Goal: Task Accomplishment & Management: Manage account settings

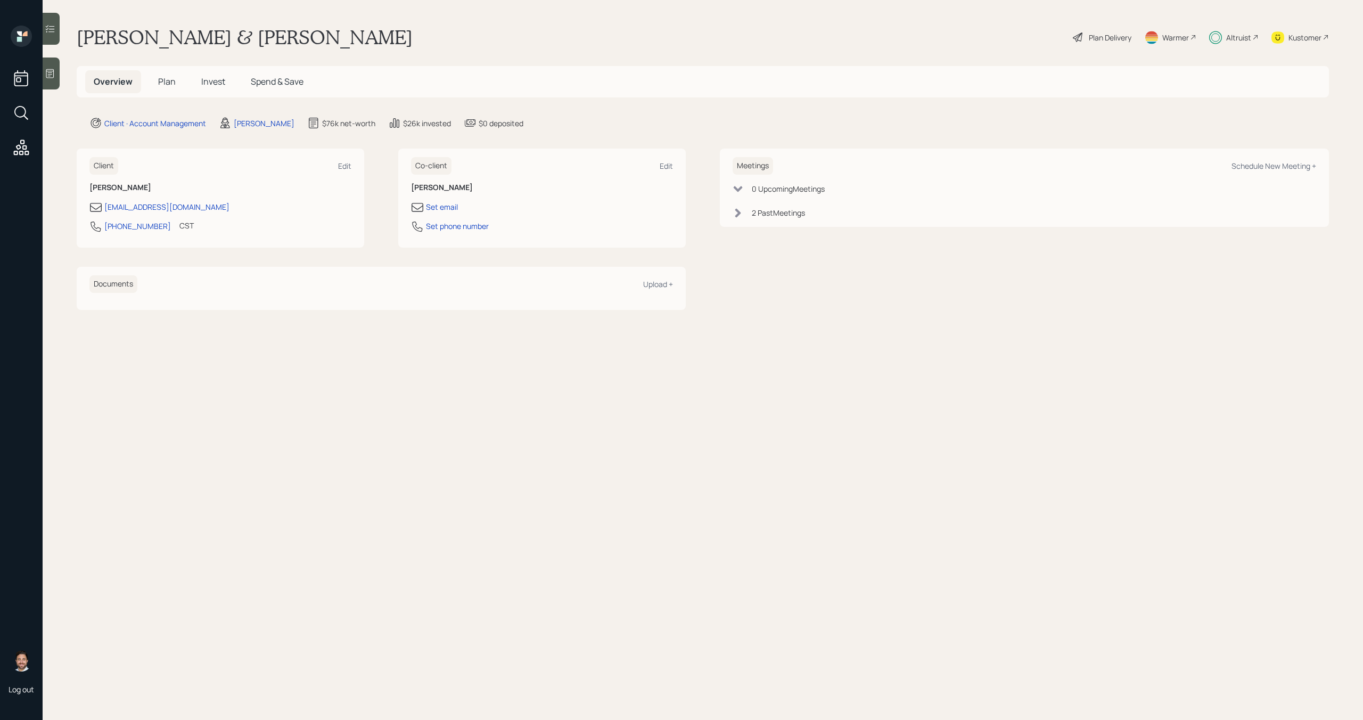
click at [167, 83] on span "Plan" at bounding box center [167, 82] width 18 height 12
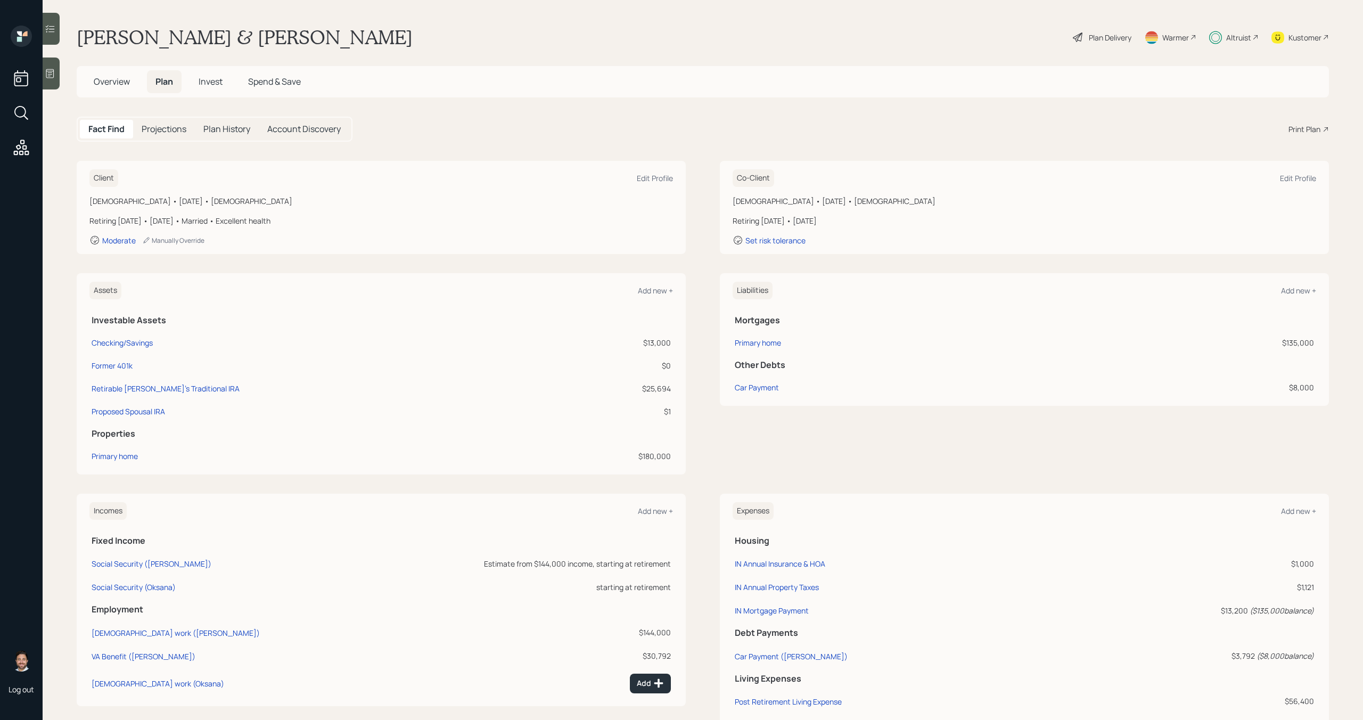
click at [251, 83] on span "Spend & Save" at bounding box center [274, 82] width 53 height 12
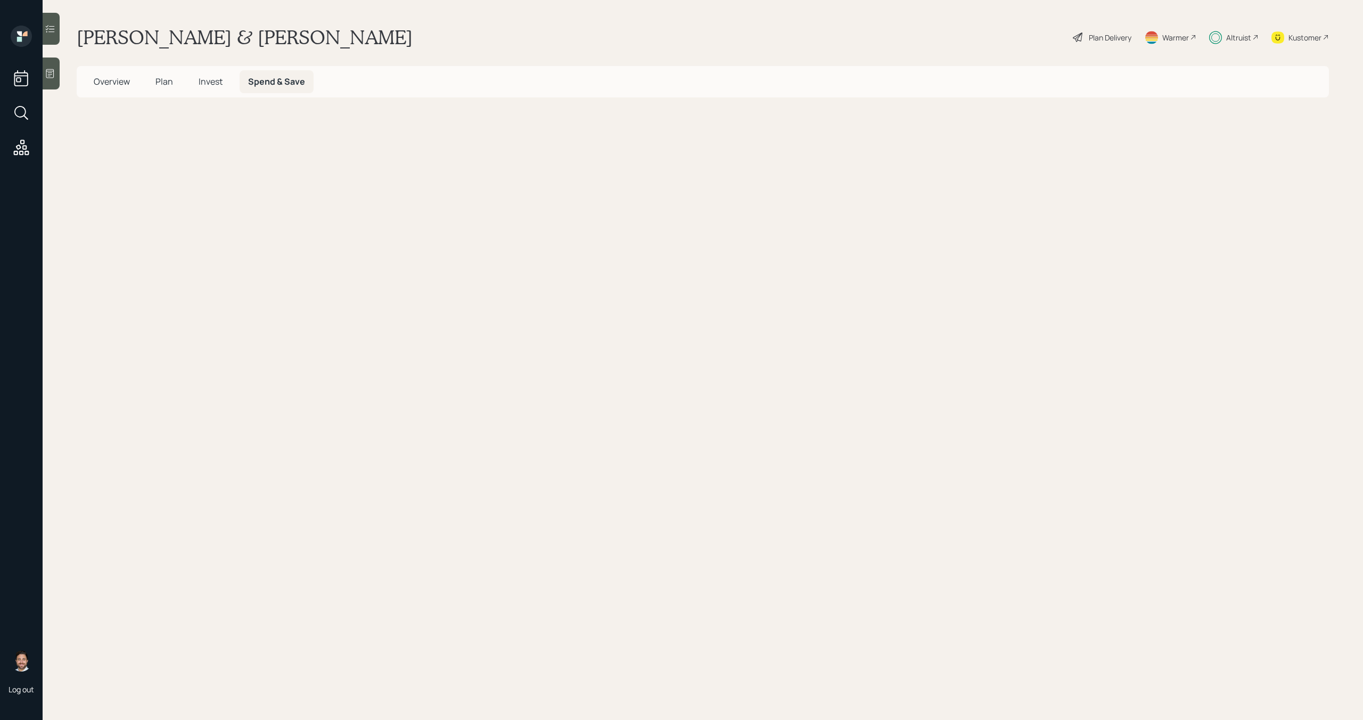
click at [219, 82] on span "Invest" at bounding box center [211, 82] width 24 height 12
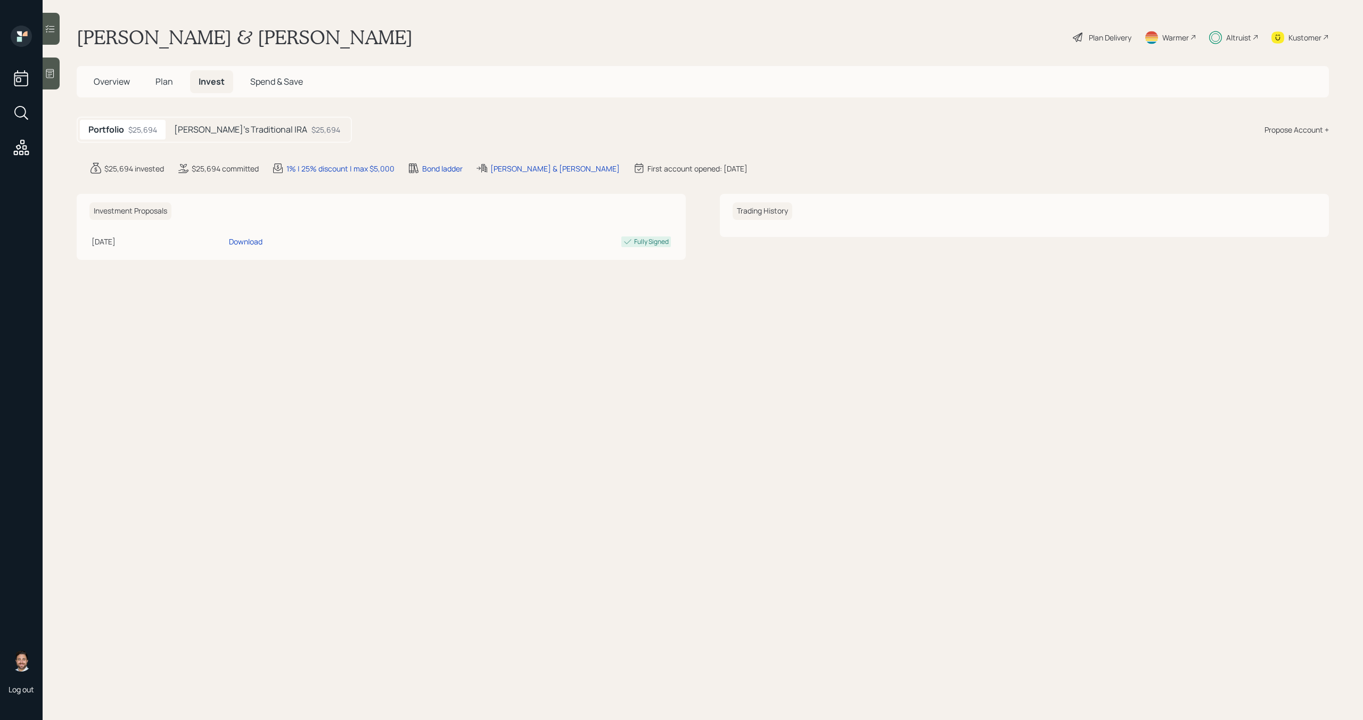
click at [217, 129] on h5 "[PERSON_NAME]'s Traditional IRA" at bounding box center [240, 130] width 133 height 10
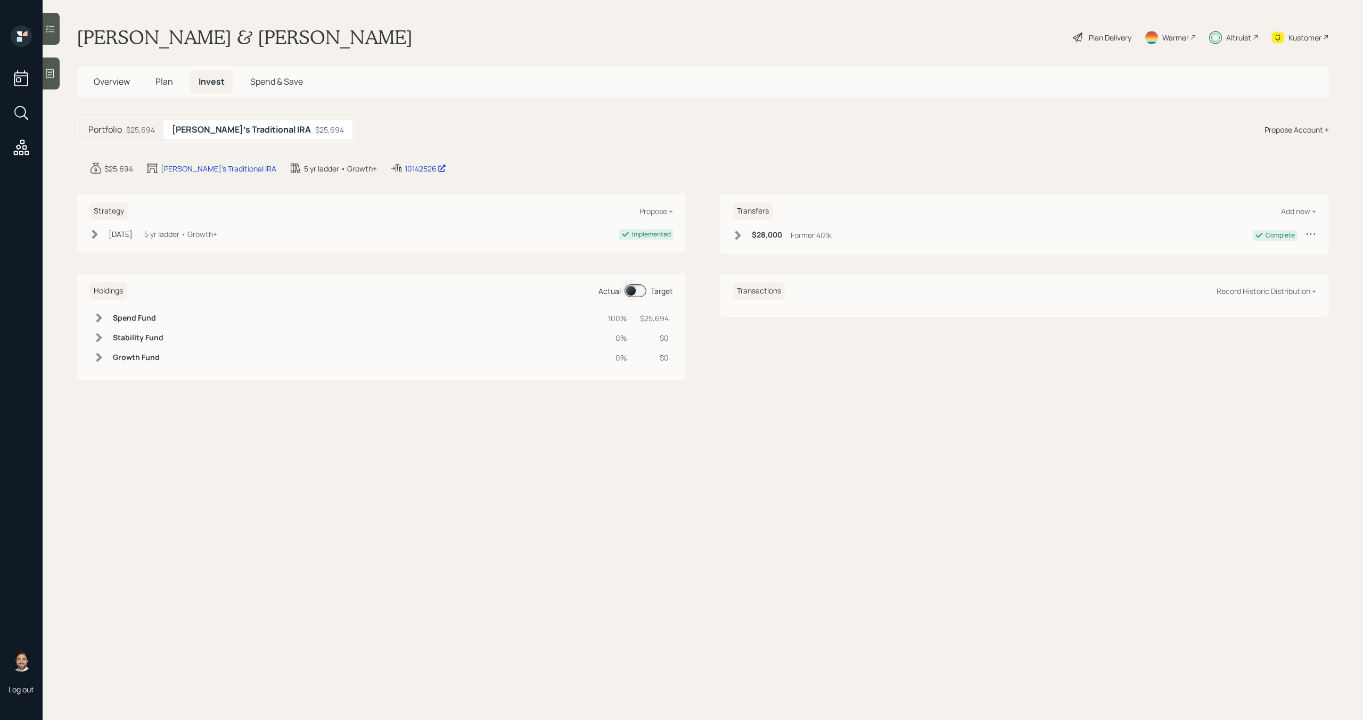
click at [162, 78] on span "Plan" at bounding box center [164, 82] width 18 height 12
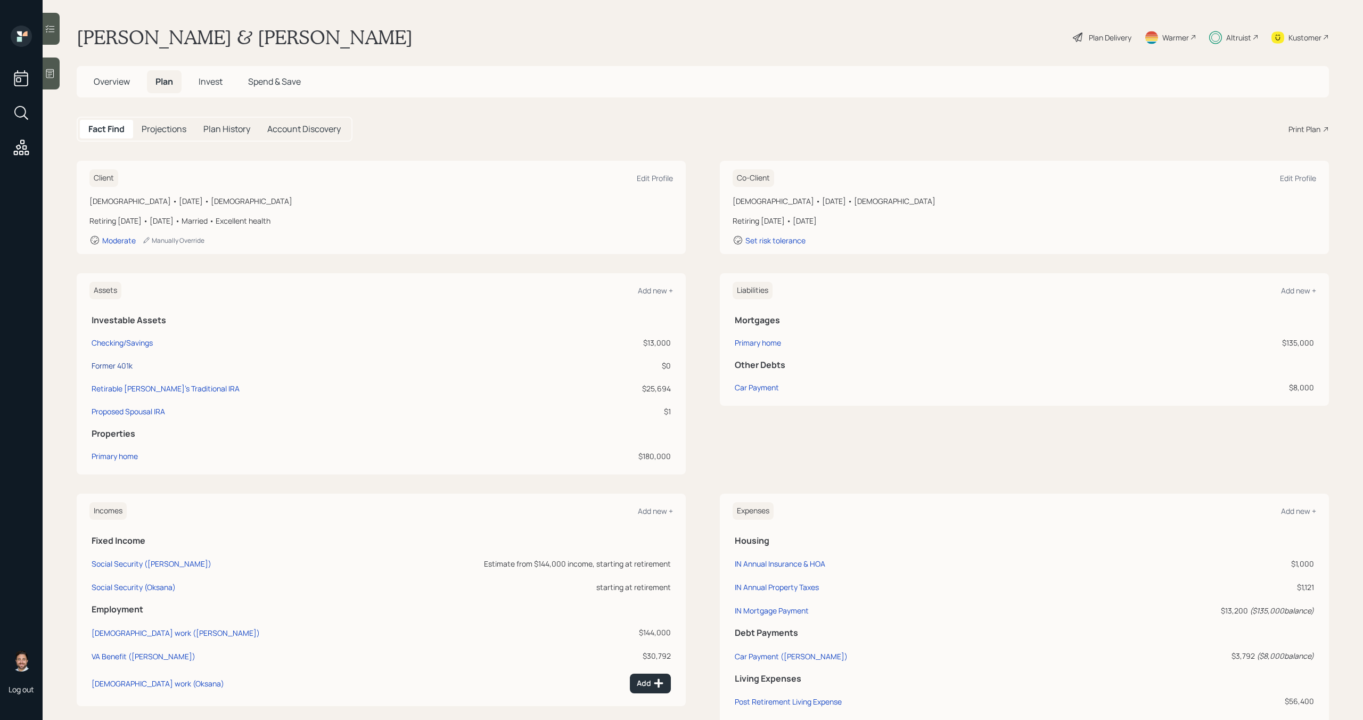
click at [125, 368] on div "Former 401k" at bounding box center [112, 365] width 41 height 11
select select "ira"
select select "balanced"
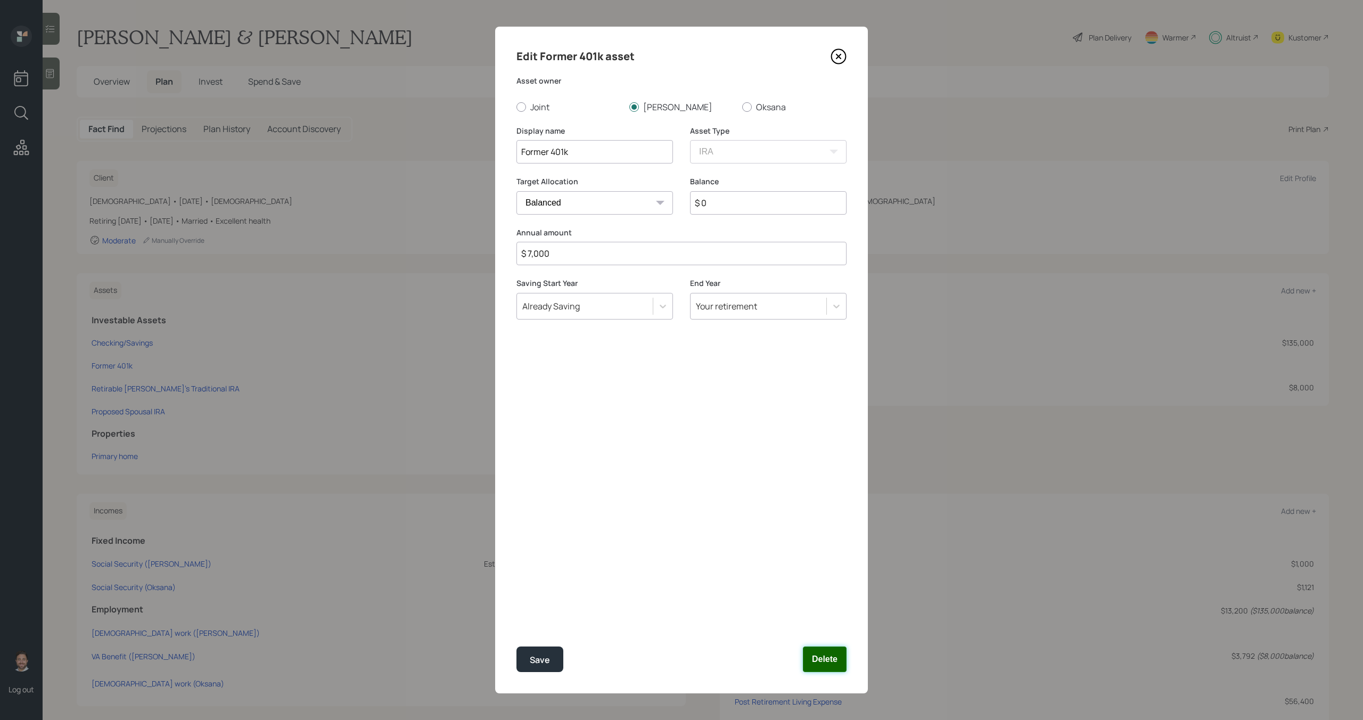
click at [825, 654] on button "Delete" at bounding box center [825, 659] width 44 height 26
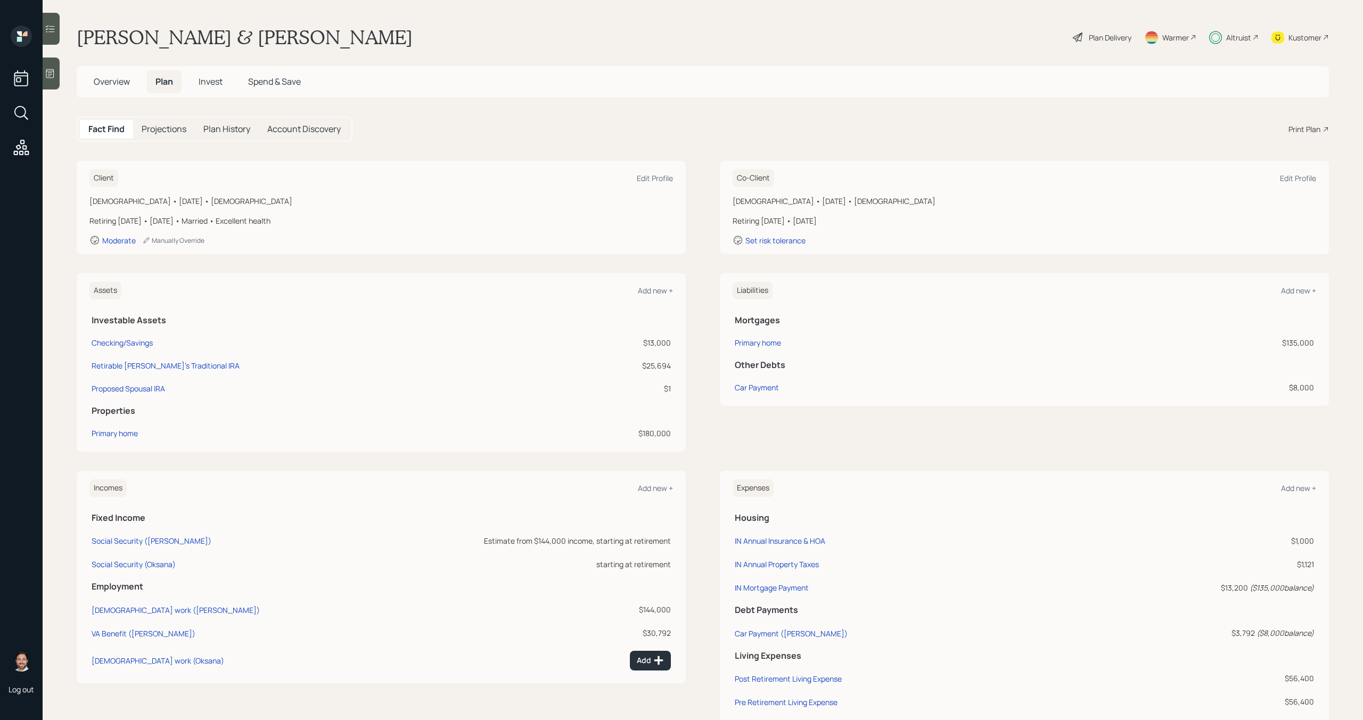
click at [220, 81] on span "Invest" at bounding box center [211, 82] width 24 height 12
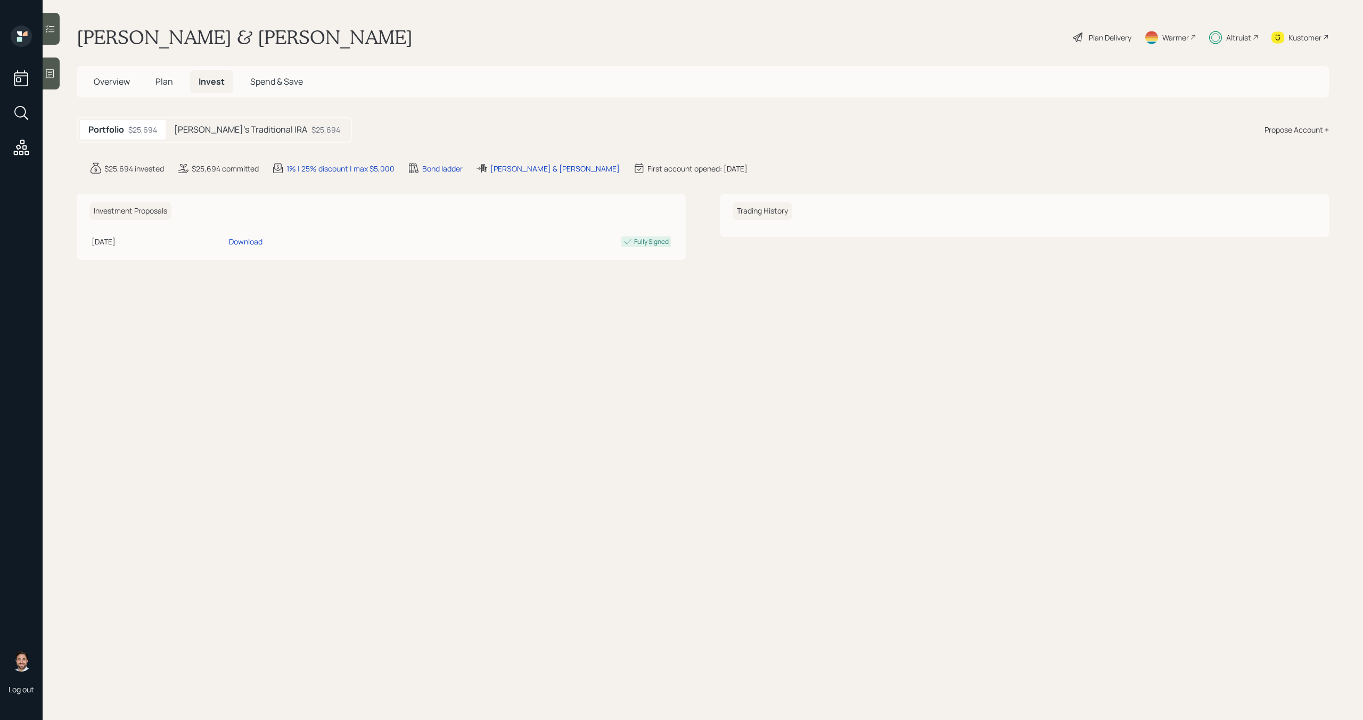
click at [161, 85] on span "Plan" at bounding box center [164, 82] width 18 height 12
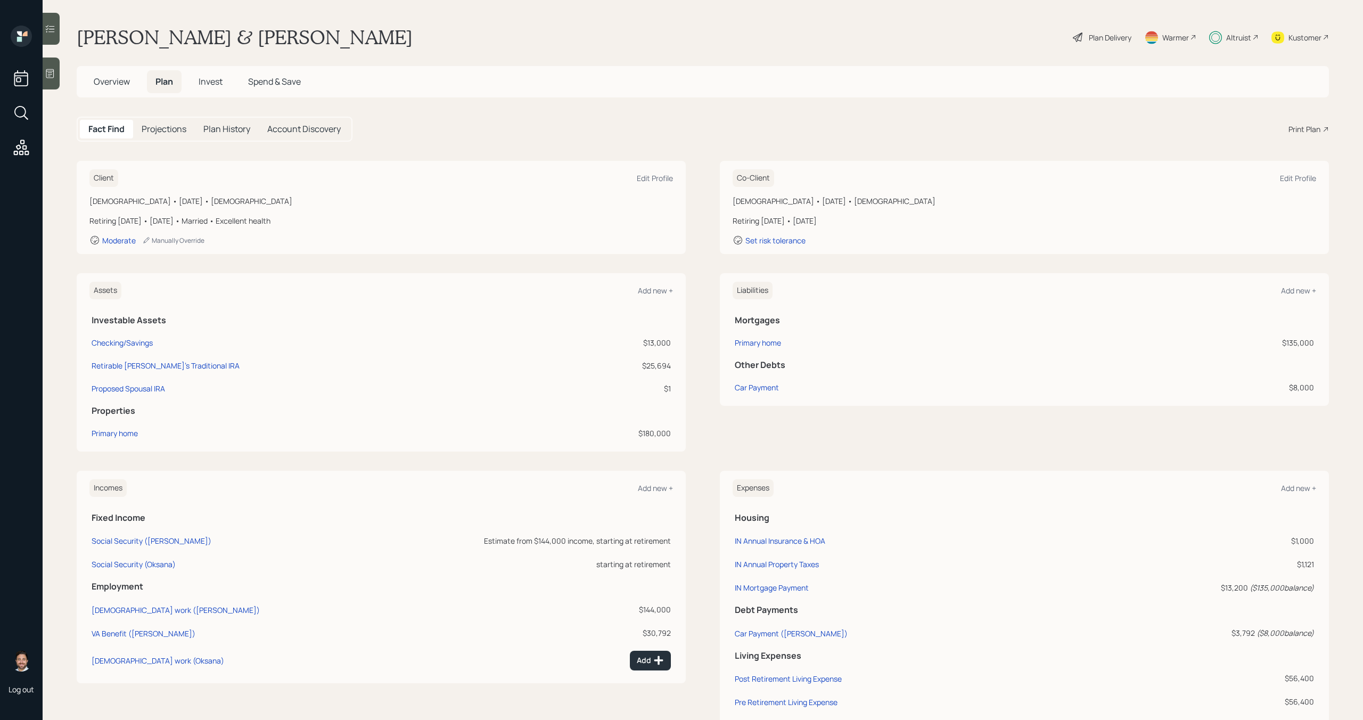
click at [109, 85] on span "Overview" at bounding box center [112, 82] width 36 height 12
